Goal: Information Seeking & Learning: Learn about a topic

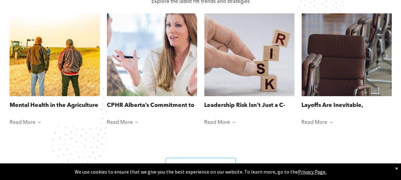
scroll to position [511, 0]
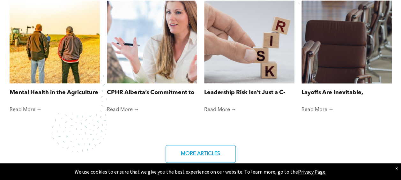
click at [309, 106] on link "Read More →" at bounding box center [346, 109] width 90 height 6
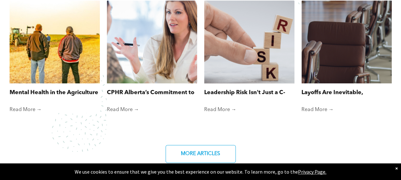
click at [214, 109] on link "Read More →" at bounding box center [249, 109] width 90 height 6
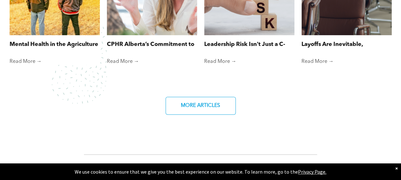
scroll to position [568, 0]
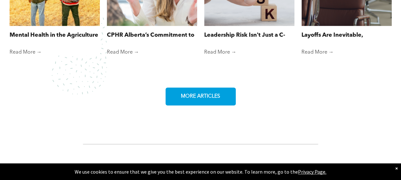
click at [225, 98] on link "MORE ARTICLES" at bounding box center [200, 96] width 70 height 18
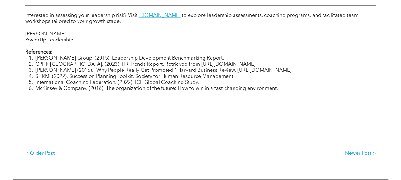
scroll to position [521, 0]
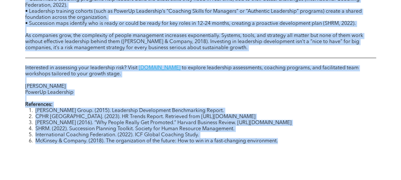
drag, startPoint x: 25, startPoint y: 22, endPoint x: 292, endPoint y: 149, distance: 294.9
copy div "Companies that invest in leadership development see real returns. According to …"
click at [292, 144] on li "McKinsey & Company. (2018). The organization of the future: How to win in a fas…" at bounding box center [205, 141] width 340 height 6
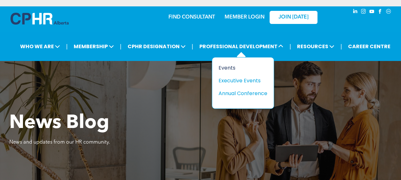
click at [247, 69] on div "Events" at bounding box center [240, 68] width 44 height 8
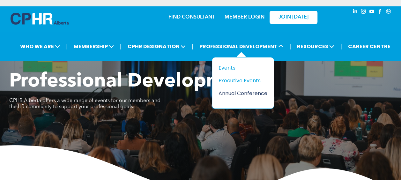
click at [237, 91] on div "Annual Conference" at bounding box center [240, 93] width 44 height 8
